Goal: Information Seeking & Learning: Learn about a topic

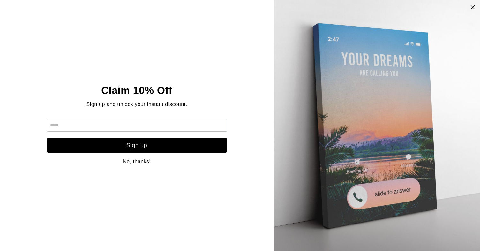
scroll to position [16, 0]
click at [474, 4] on icon at bounding box center [472, 6] width 5 height 5
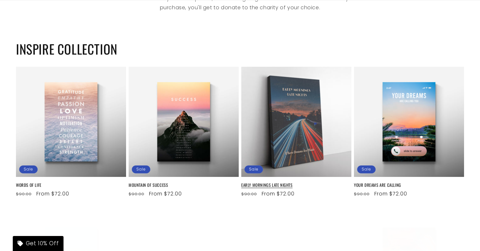
scroll to position [413, 0]
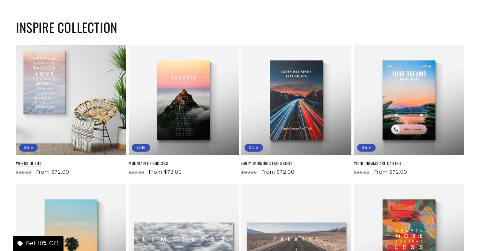
click at [85, 161] on link "WORDS OF LIFE" at bounding box center [71, 163] width 110 height 5
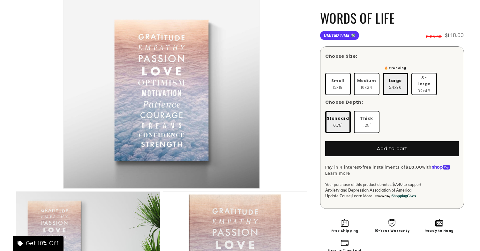
scroll to position [94, 0]
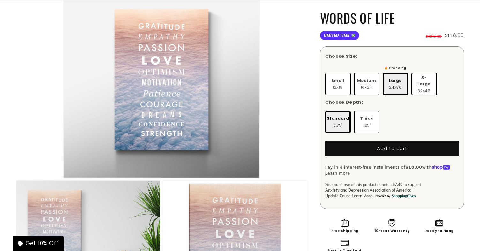
click at [436, 182] on div "Your purchase of this product donates $7.40 to support Anxiety and Depression A…" at bounding box center [392, 190] width 134 height 17
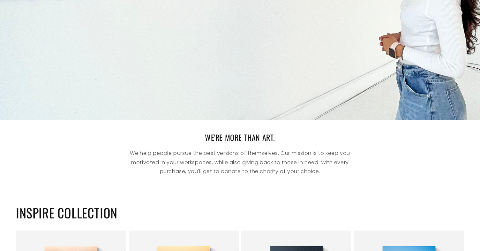
scroll to position [363, 0]
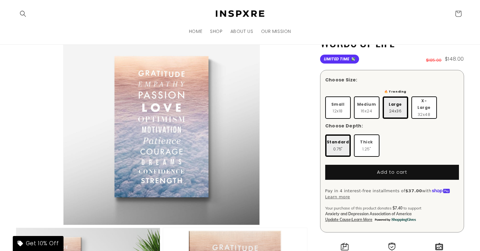
scroll to position [11, 0]
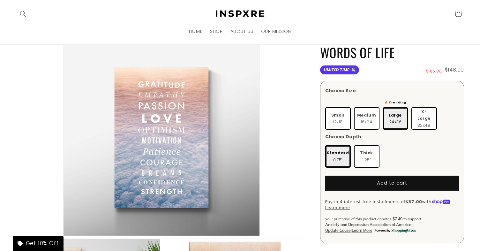
scroll to position [31, 0]
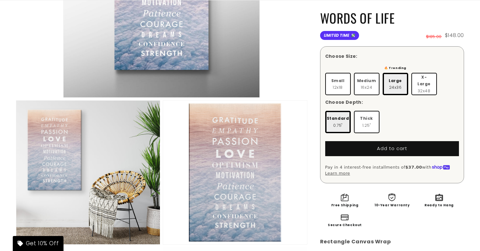
scroll to position [187, 0]
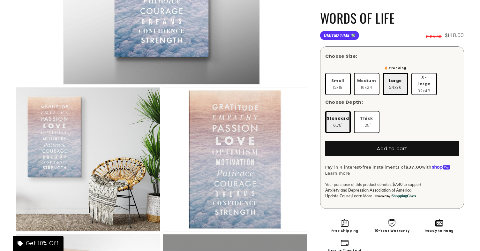
click at [342, 193] on span "Update Cause" at bounding box center [338, 195] width 26 height 5
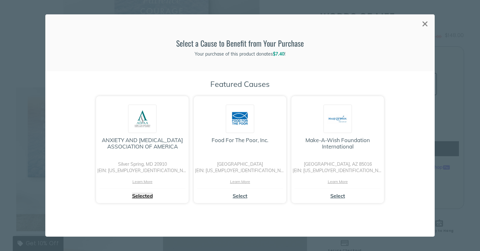
click at [426, 23] on div "×" at bounding box center [425, 24] width 12 height 12
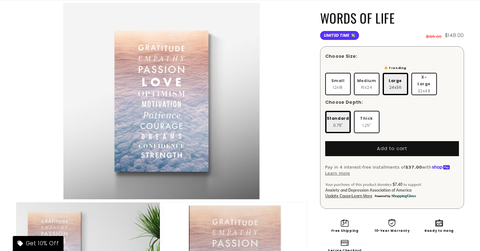
scroll to position [73, 0]
click at [344, 193] on span "Update Cause" at bounding box center [338, 195] width 26 height 5
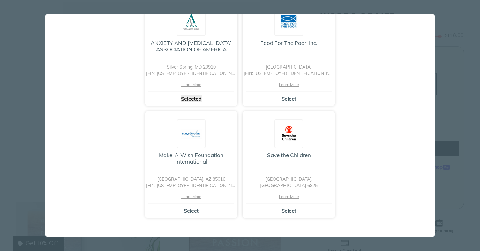
scroll to position [97, 0]
click at [449, 48] on div "× Loading... Sorry we are unable to redeem your points for donations. Select a …" at bounding box center [240, 125] width 480 height 251
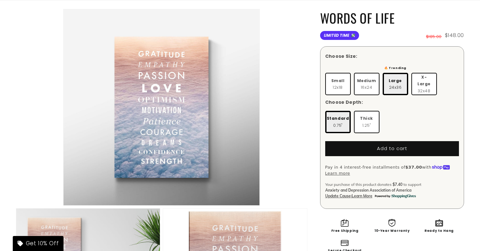
scroll to position [78, 0]
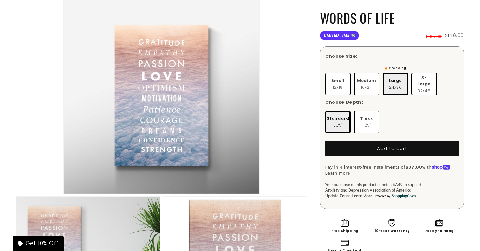
click at [340, 193] on span "Update Cause" at bounding box center [338, 195] width 26 height 5
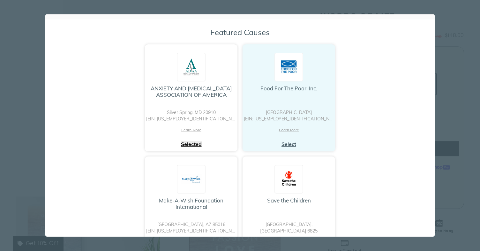
scroll to position [50, 0]
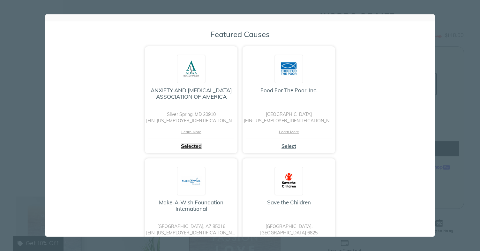
click at [436, 61] on div "× Loading... Sorry we are unable to redeem your points for donations. Select a …" at bounding box center [240, 125] width 480 height 251
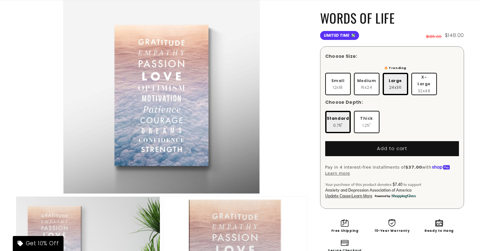
click at [344, 193] on span "Update Cause" at bounding box center [338, 195] width 26 height 5
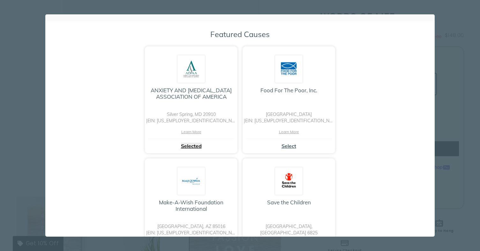
click at [390, 99] on div "Featured Causes ANXIETY AND DEPRESSION ASSOCIATION OF AMERICA Silver Spring, MD…" at bounding box center [239, 148] width 389 height 238
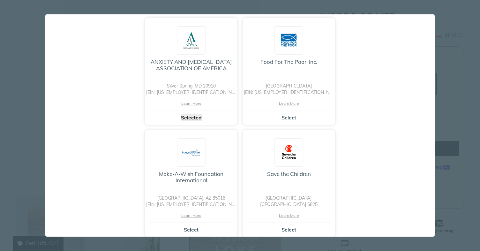
scroll to position [94, 0]
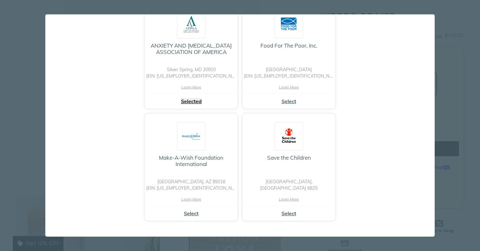
click at [461, 36] on div "× Loading... Sorry we are unable to redeem your points for donations. Select a …" at bounding box center [240, 125] width 480 height 251
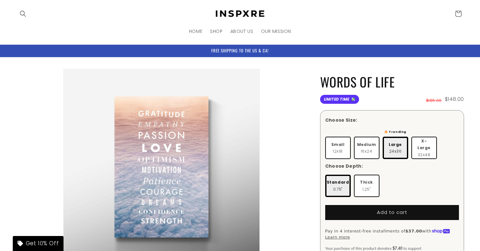
scroll to position [0, 0]
click at [242, 10] on img at bounding box center [239, 14] width 57 height 10
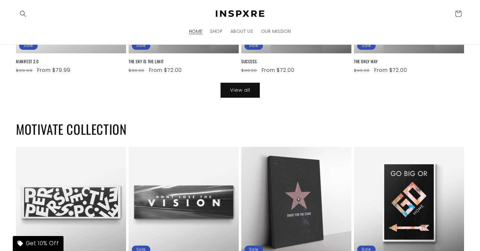
scroll to position [903, 0]
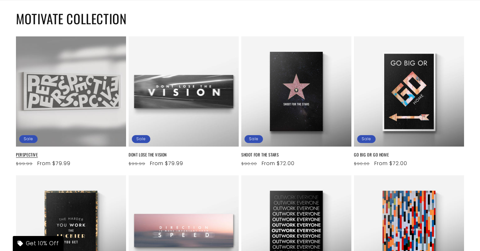
click at [40, 152] on link "PERSPECTIVE" at bounding box center [71, 154] width 110 height 5
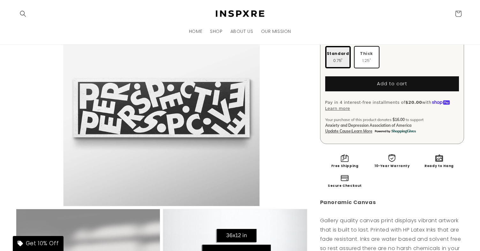
scroll to position [130, 0]
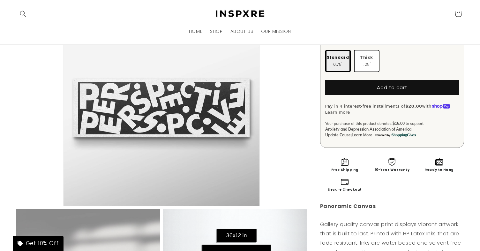
click at [303, 163] on li "Open media 1 in modal" at bounding box center [161, 108] width 291 height 197
click at [305, 158] on li "Open media 1 in modal" at bounding box center [161, 108] width 291 height 197
click at [313, 158] on div "PERSPECTIVE PERSPECTIVE No reviews Limited Time 💸 $399.99 $319.99 Choose Size: …" at bounding box center [385, 162] width 157 height 446
click at [300, 160] on li "Open media 1 in modal" at bounding box center [161, 108] width 291 height 197
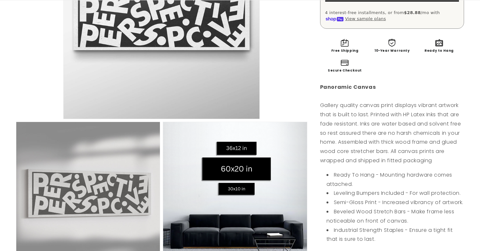
scroll to position [204, 0]
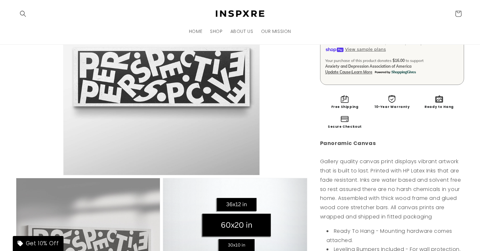
click at [308, 102] on div "PERSPECTIVE PERSPECTIVE No reviews Limited Time 💸 $399.99 $319.99 Choose Size: …" at bounding box center [385, 99] width 157 height 446
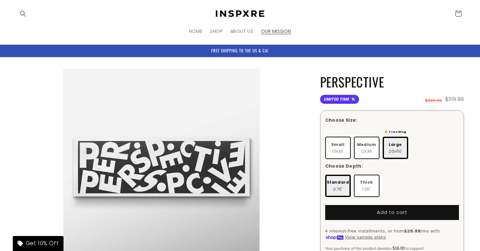
scroll to position [0, 0]
click at [270, 32] on span "OUR MISSION" at bounding box center [276, 31] width 30 height 6
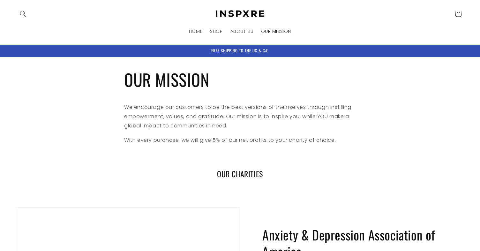
click at [271, 96] on div "OUR MISSION We encourage our customers to be the best versions of themselves th…" at bounding box center [240, 106] width 232 height 99
